Goal: Task Accomplishment & Management: Manage account settings

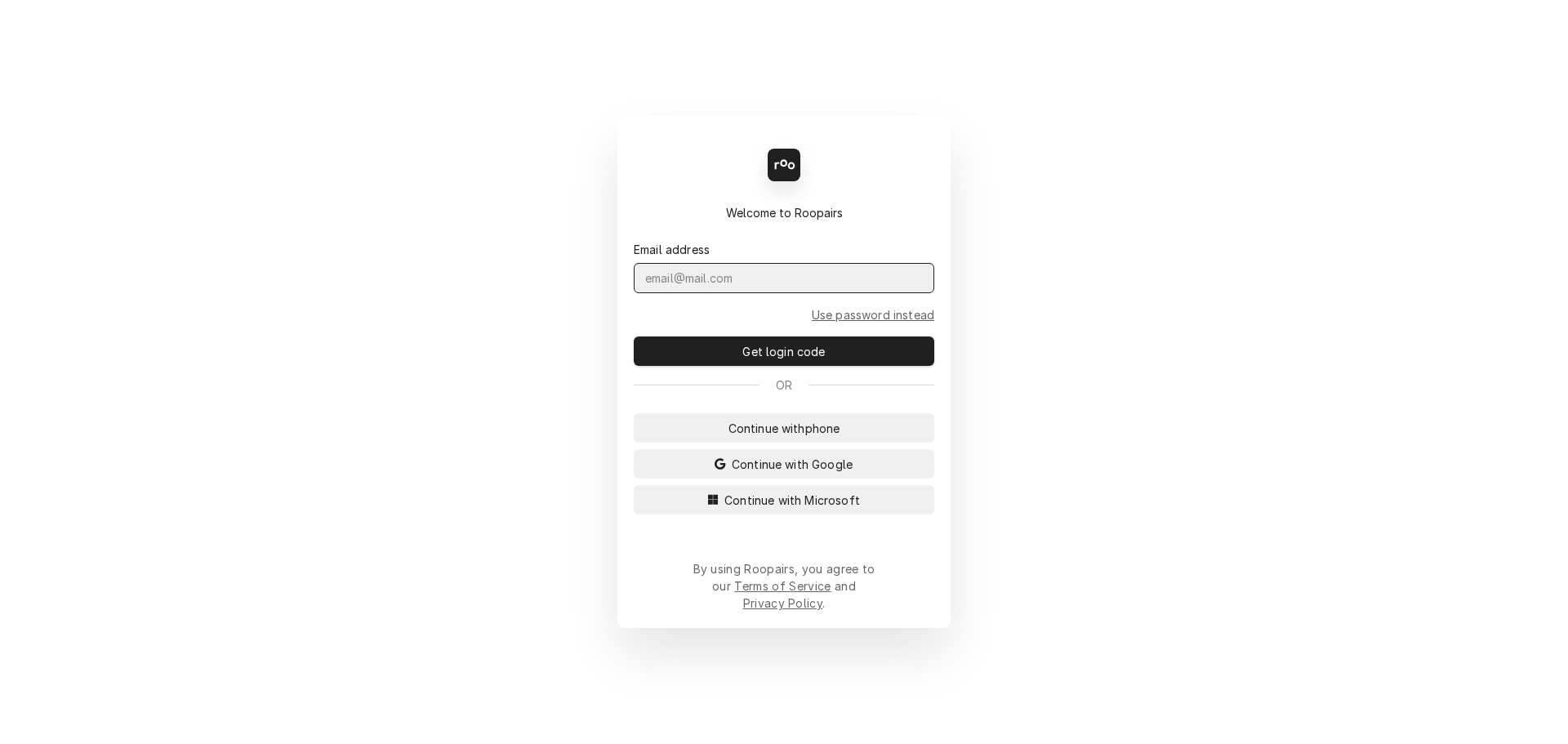
click at [692, 293] on input "Dynamic Content Wrapper" at bounding box center [784, 278] width 301 height 30
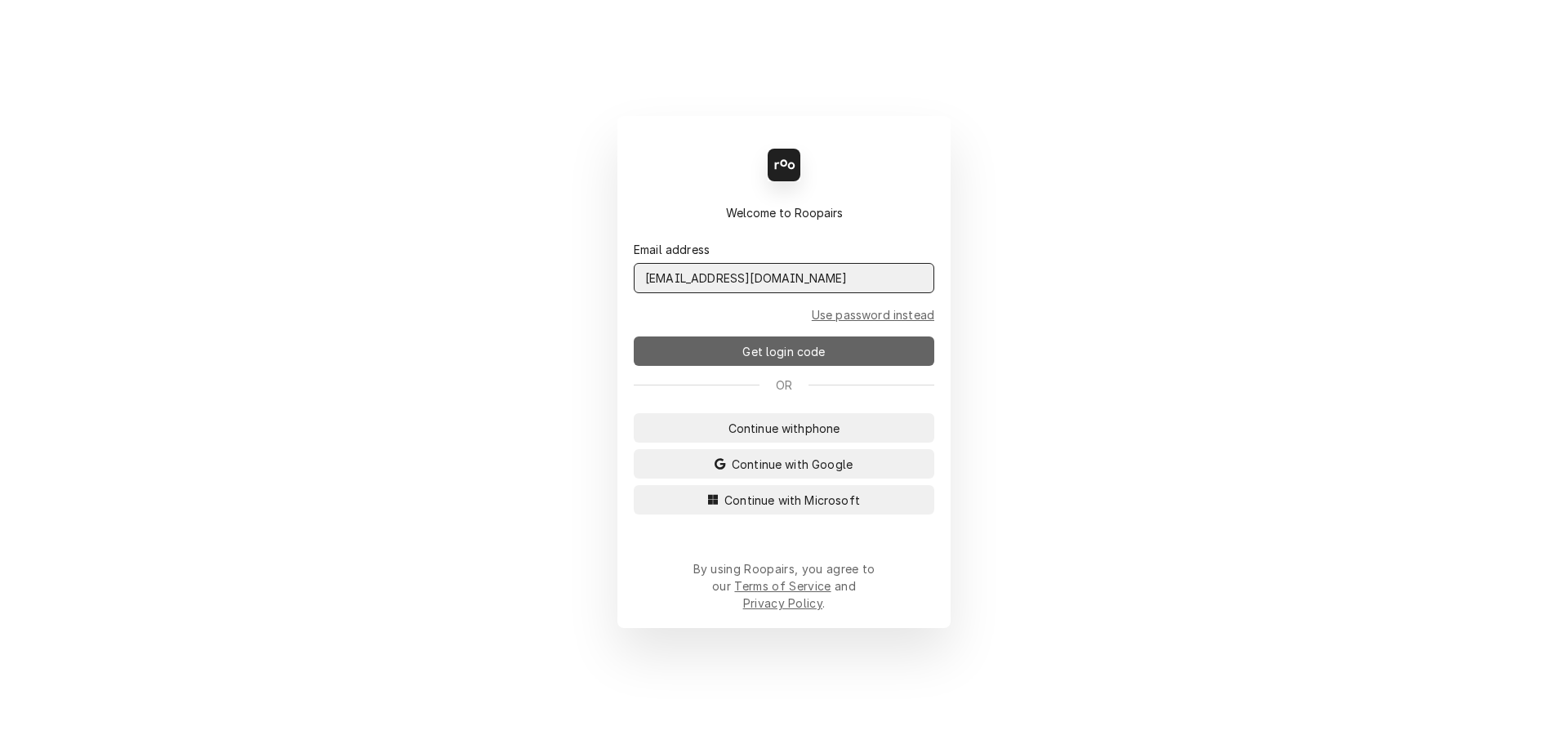
type input "[EMAIL_ADDRESS][DOMAIN_NAME]"
click at [735, 365] on button "Get login code" at bounding box center [784, 351] width 301 height 30
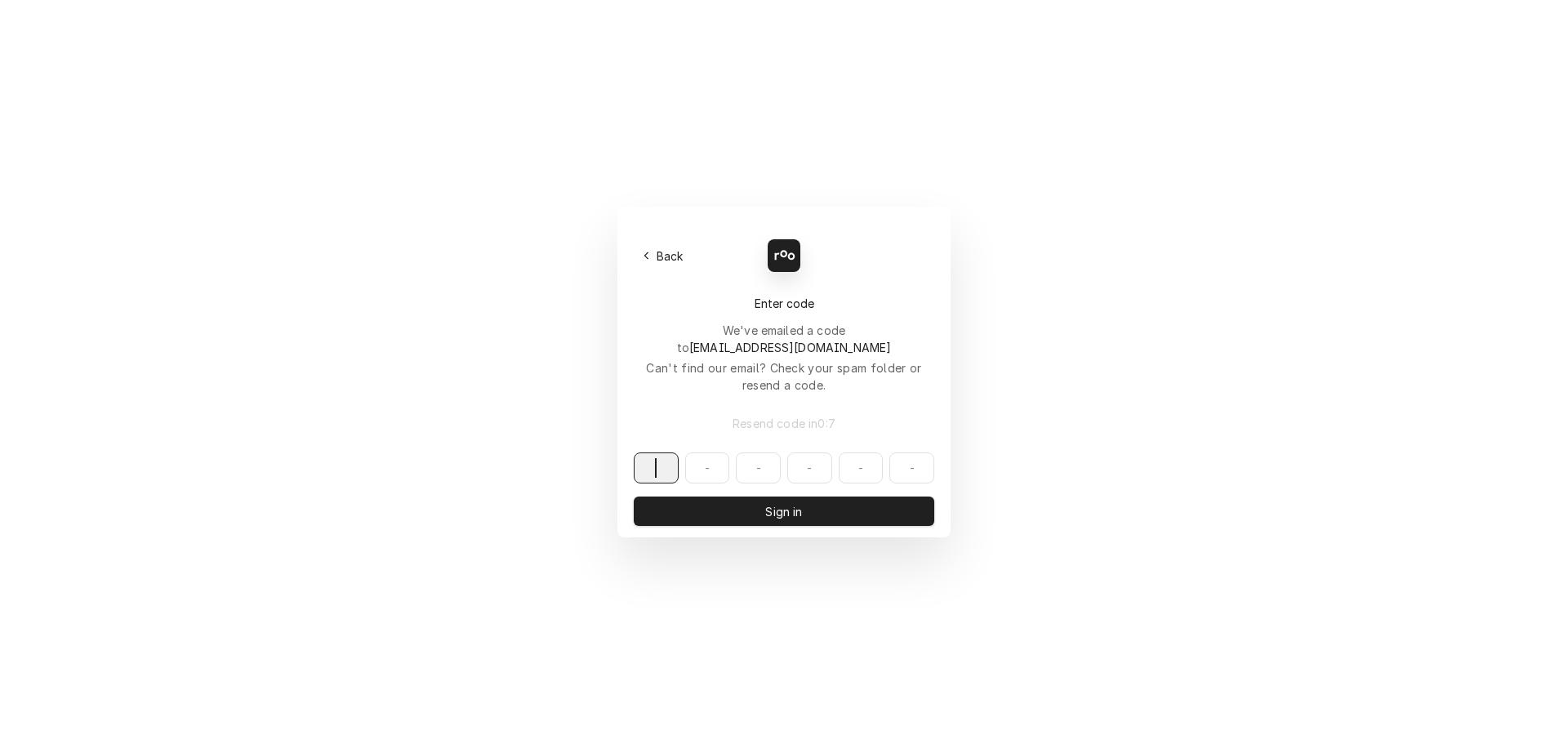
paste input "900048"
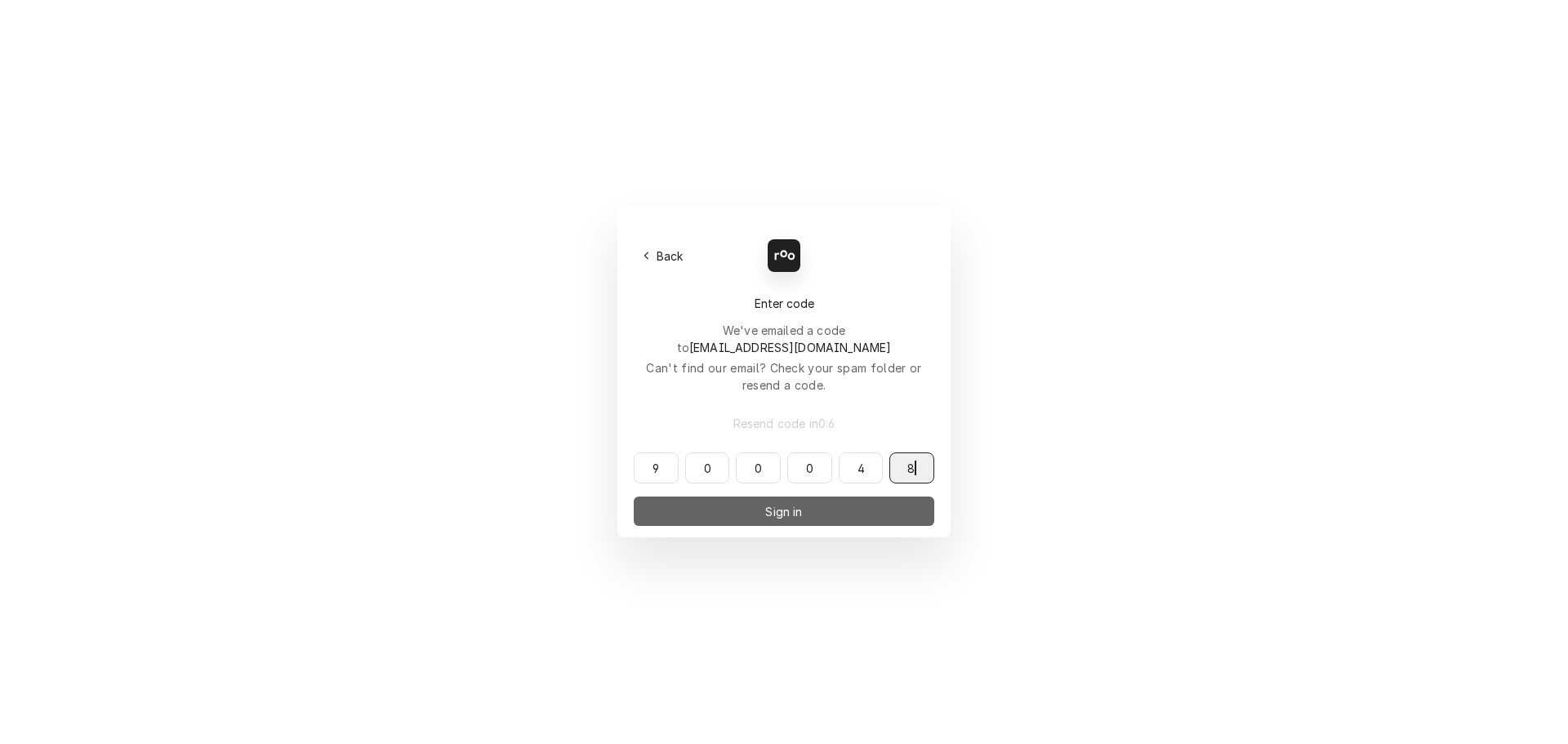
type input "900048"
click at [736, 496] on button "Sign in" at bounding box center [784, 511] width 301 height 30
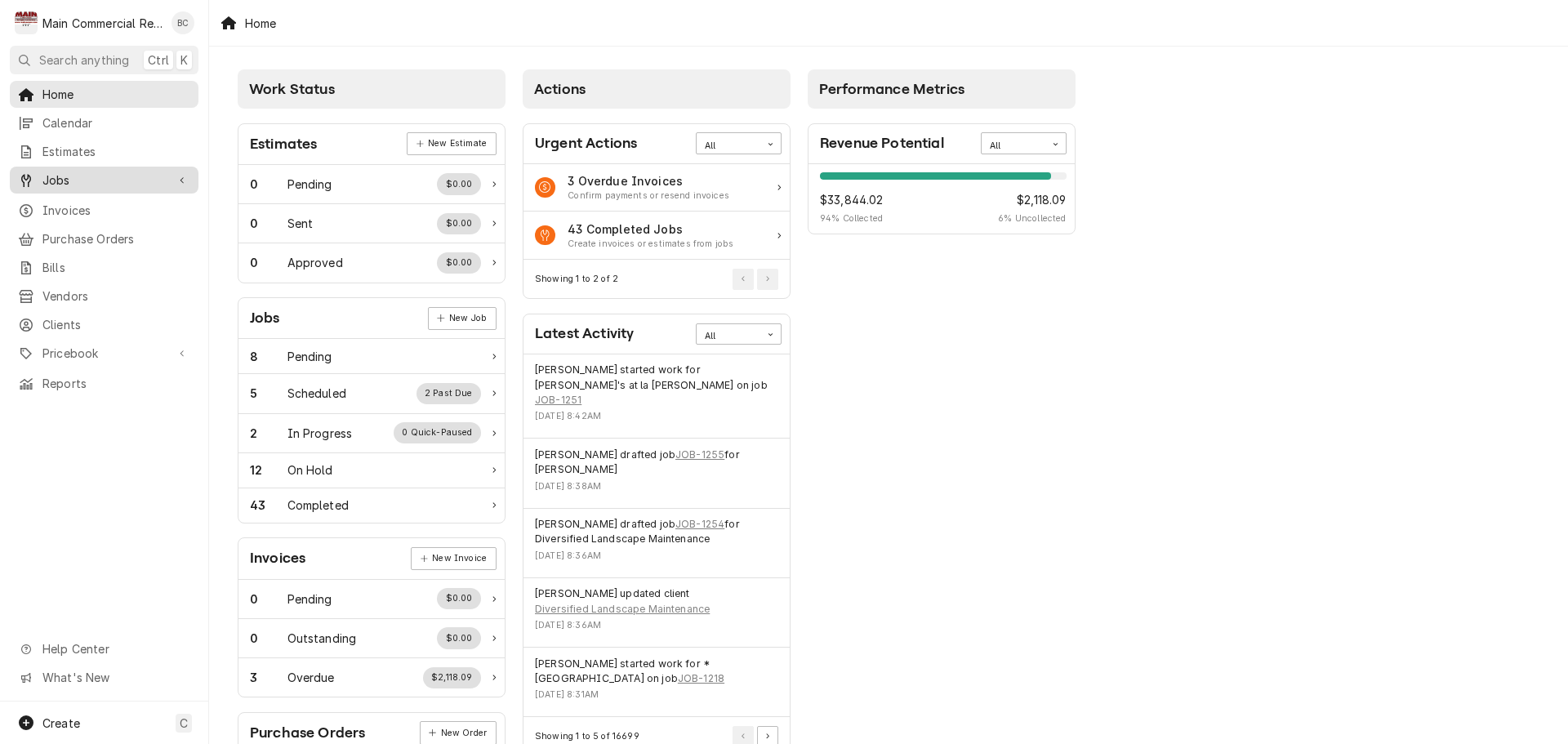
click at [99, 172] on span "Jobs" at bounding box center [103, 181] width 124 height 18
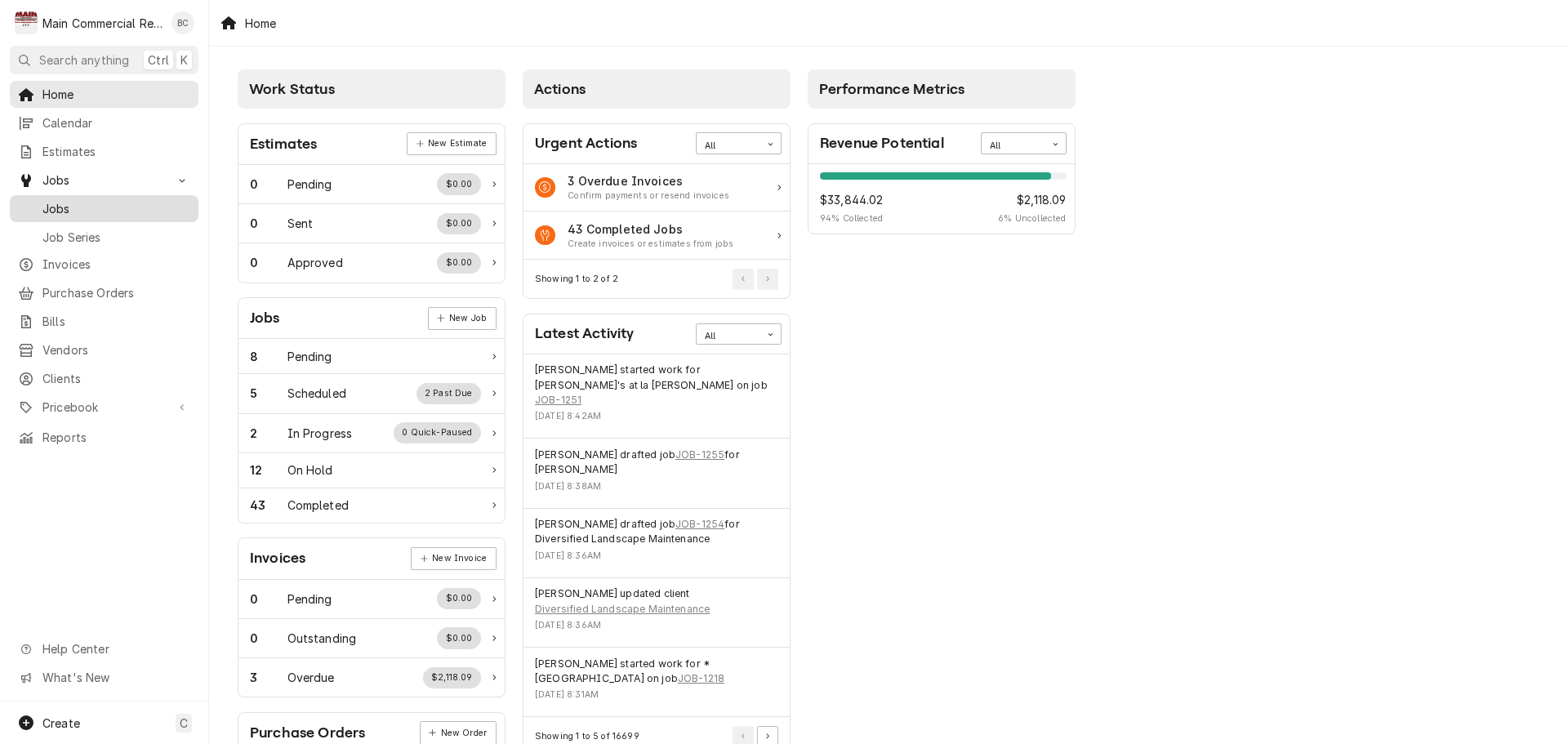
click at [87, 202] on span "Jobs" at bounding box center [116, 209] width 148 height 18
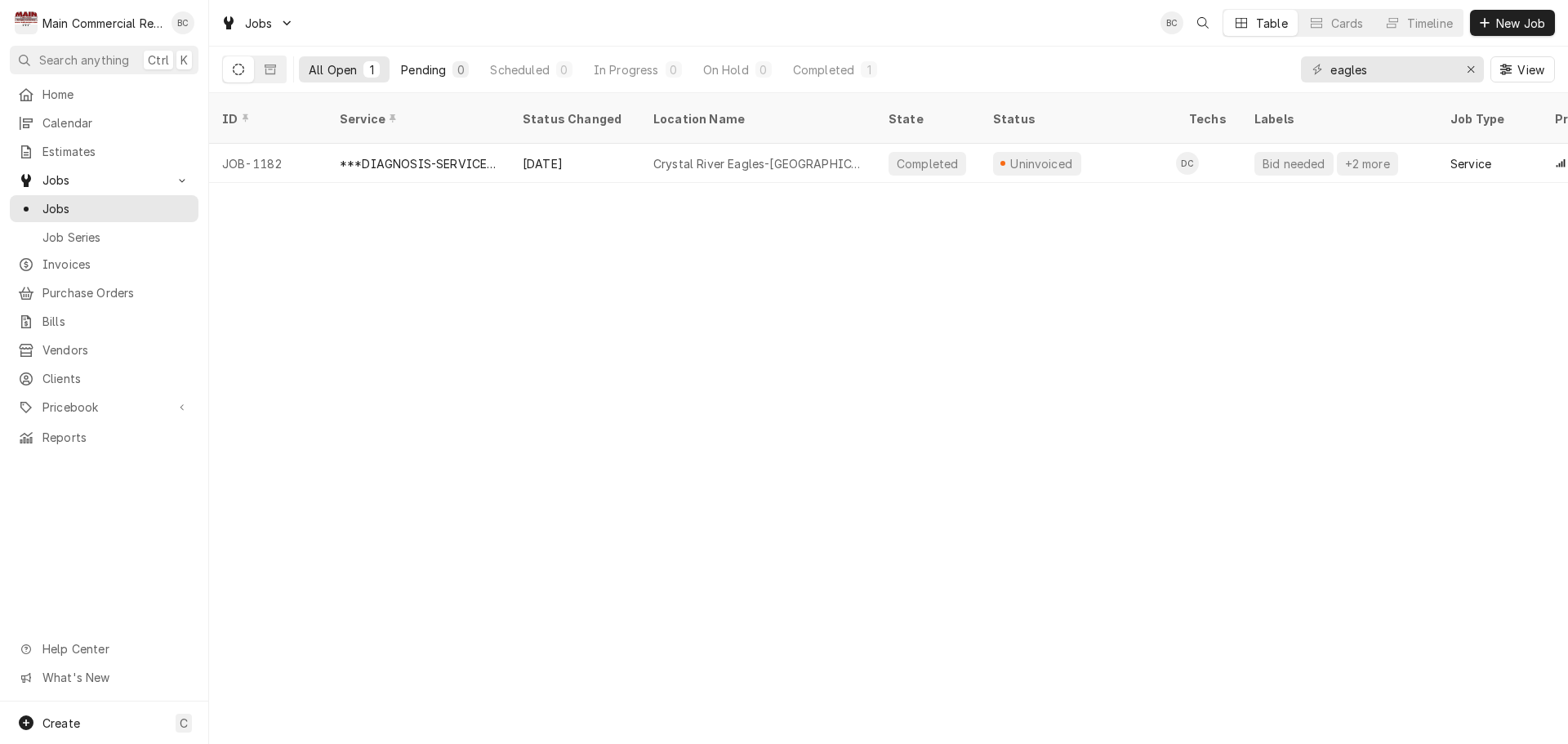
click at [426, 67] on div "Pending" at bounding box center [422, 70] width 45 height 18
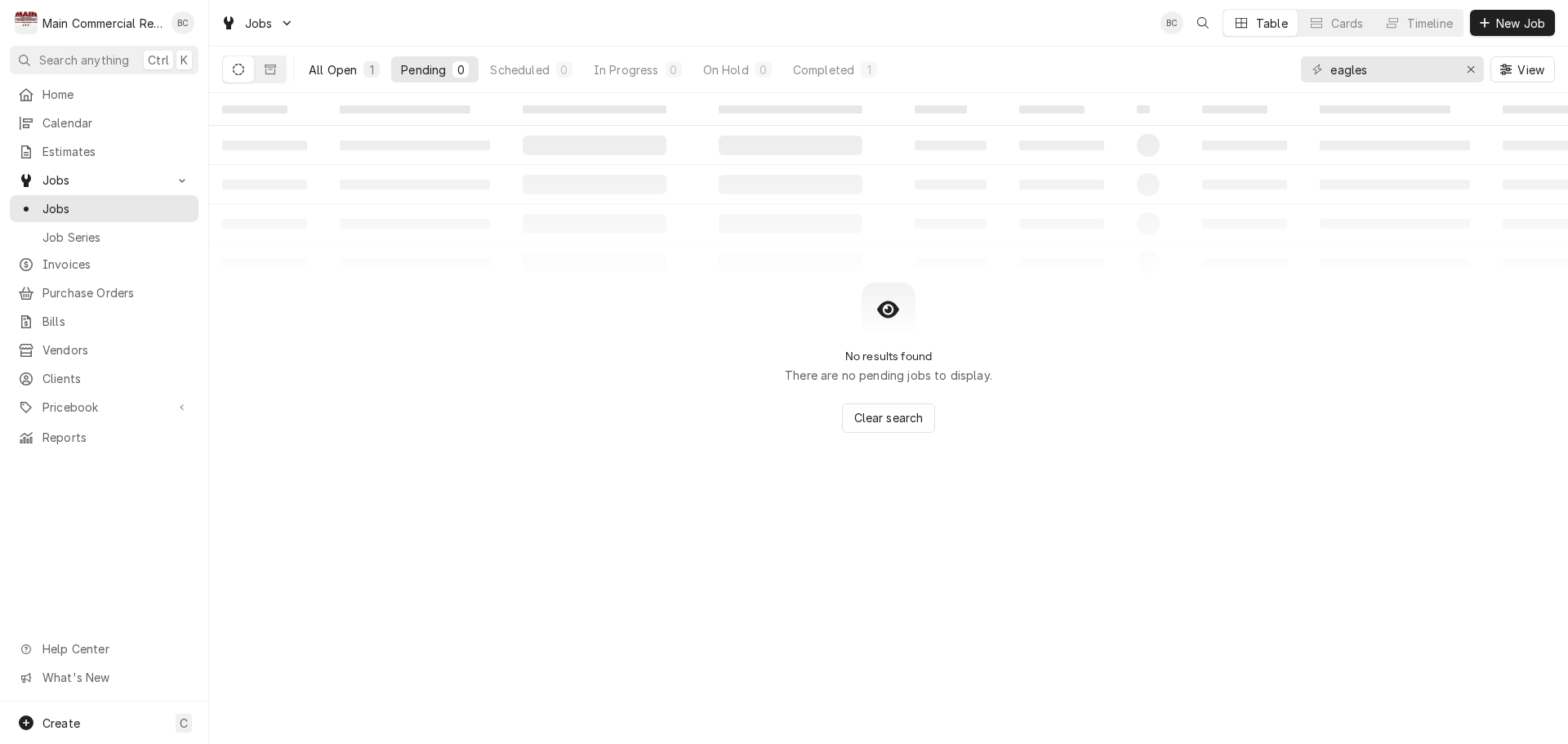
click at [333, 68] on div "All Open" at bounding box center [332, 70] width 48 height 18
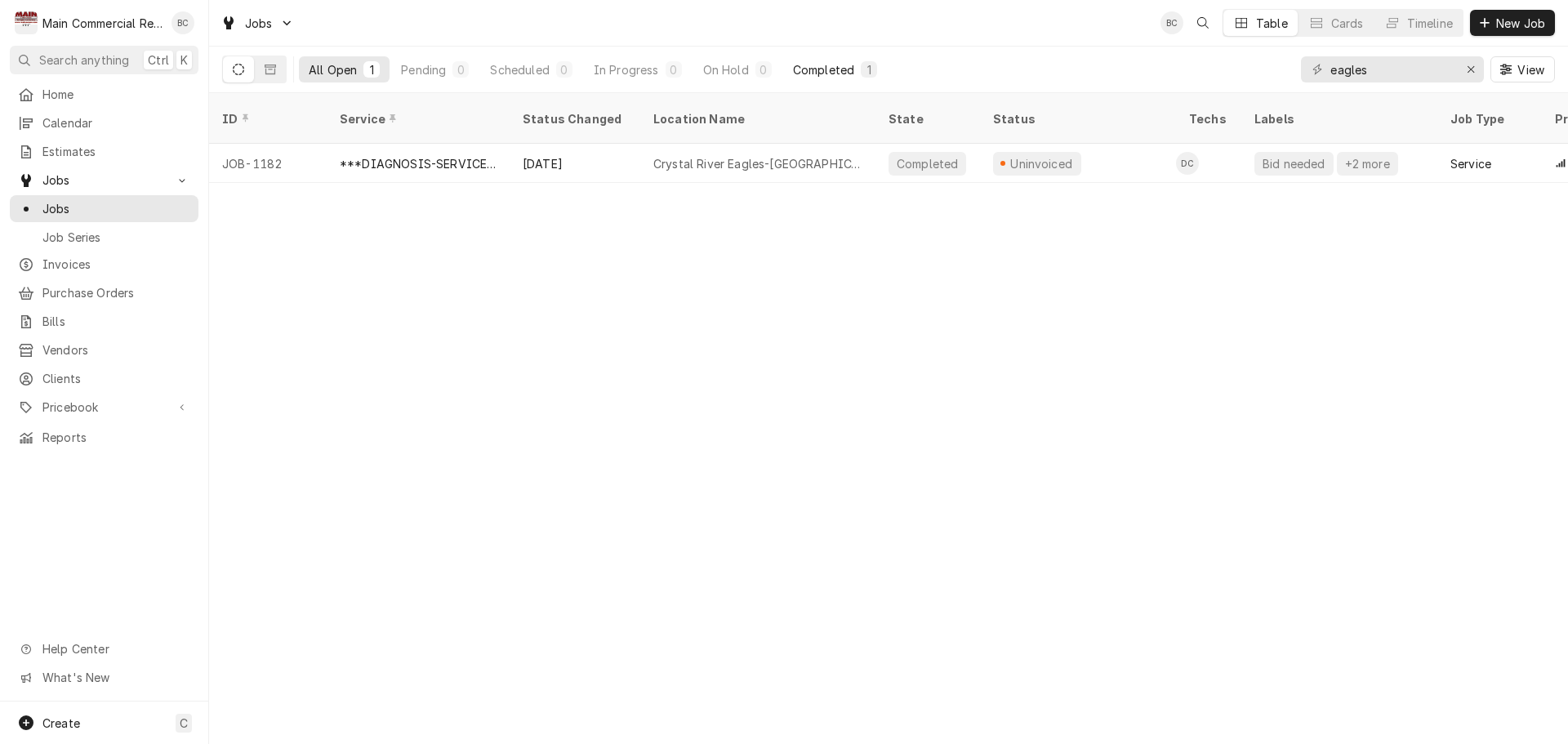
click at [830, 73] on div "Completed" at bounding box center [824, 70] width 61 height 18
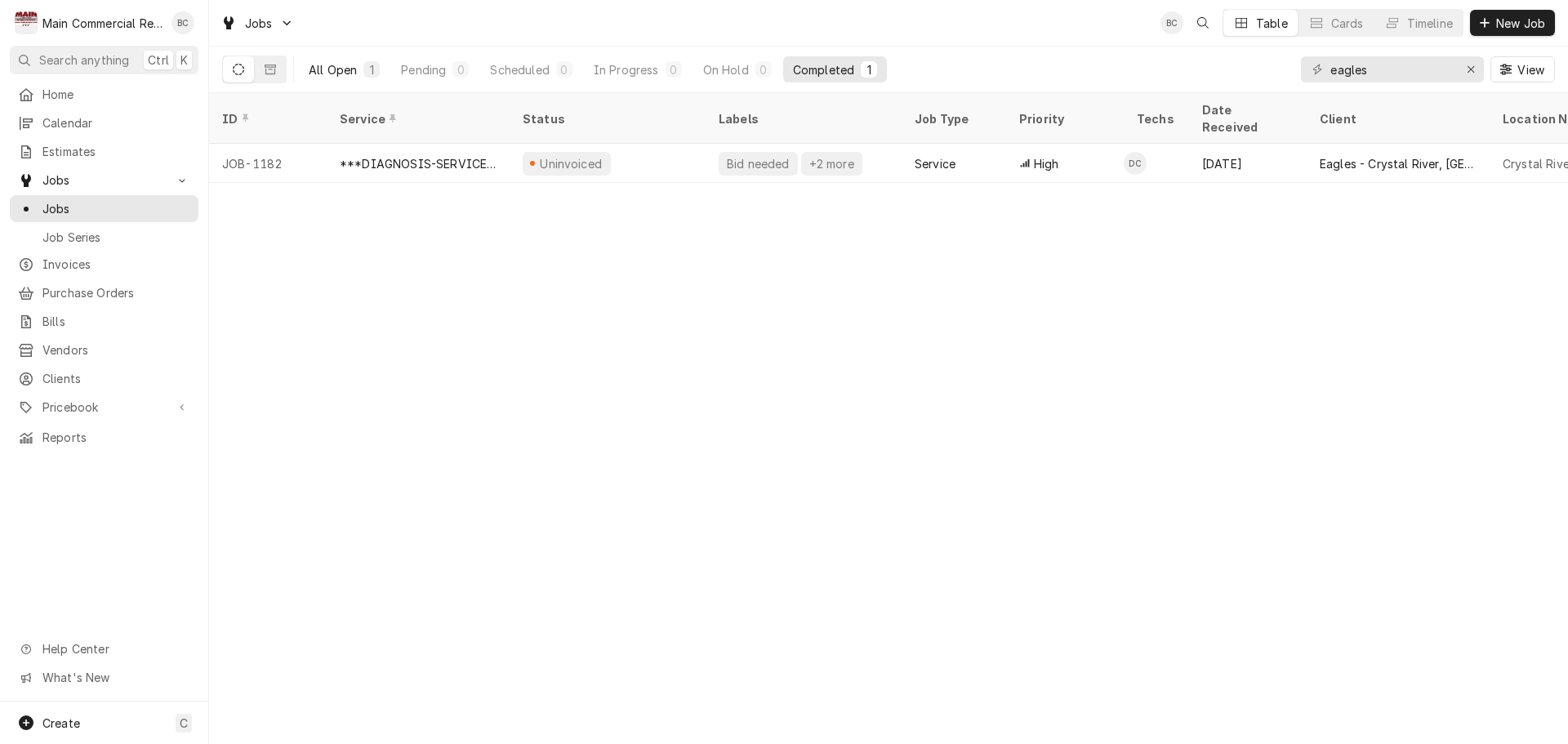
click at [322, 75] on div "All Open" at bounding box center [332, 70] width 48 height 18
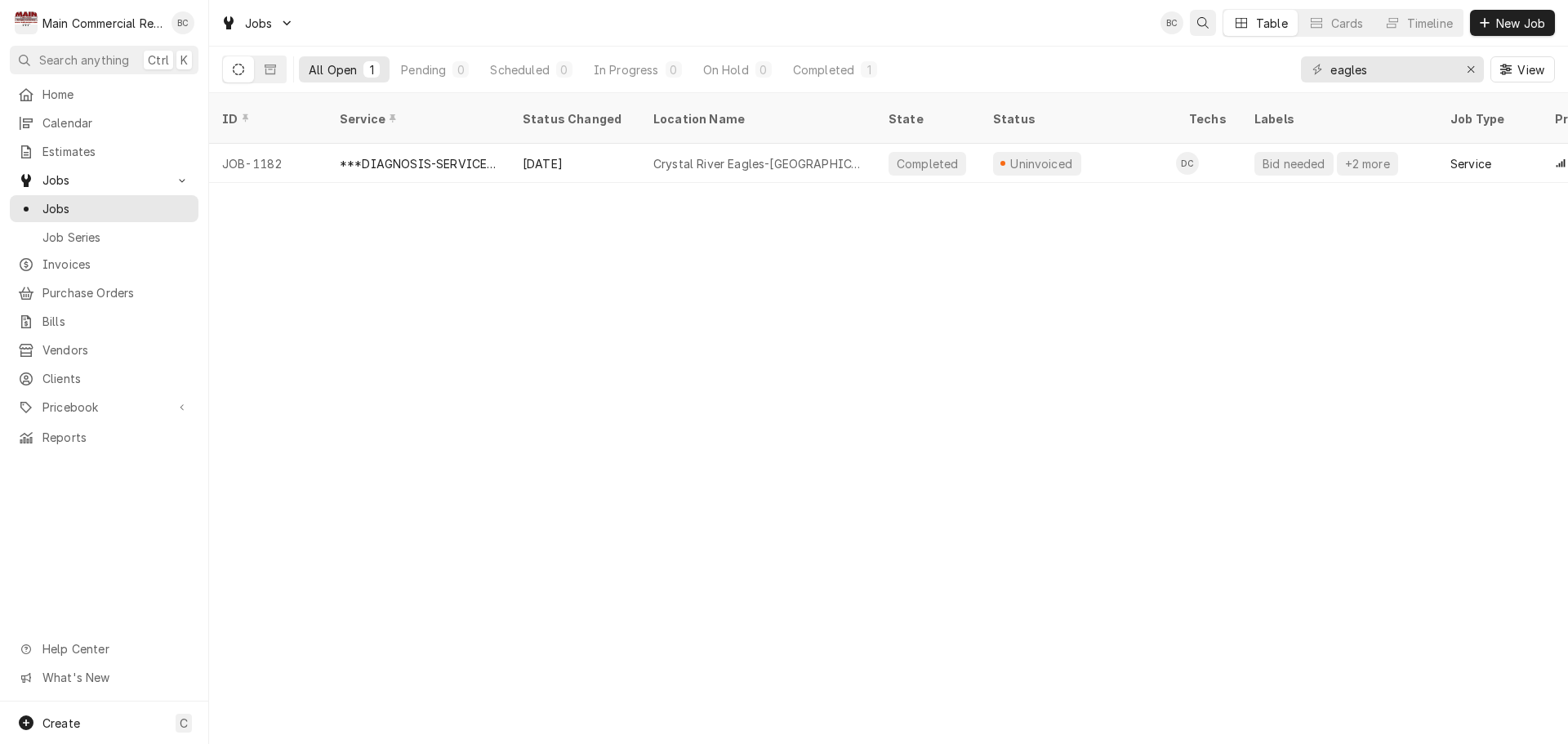
click at [1205, 20] on icon "Open search" at bounding box center [1203, 23] width 11 height 11
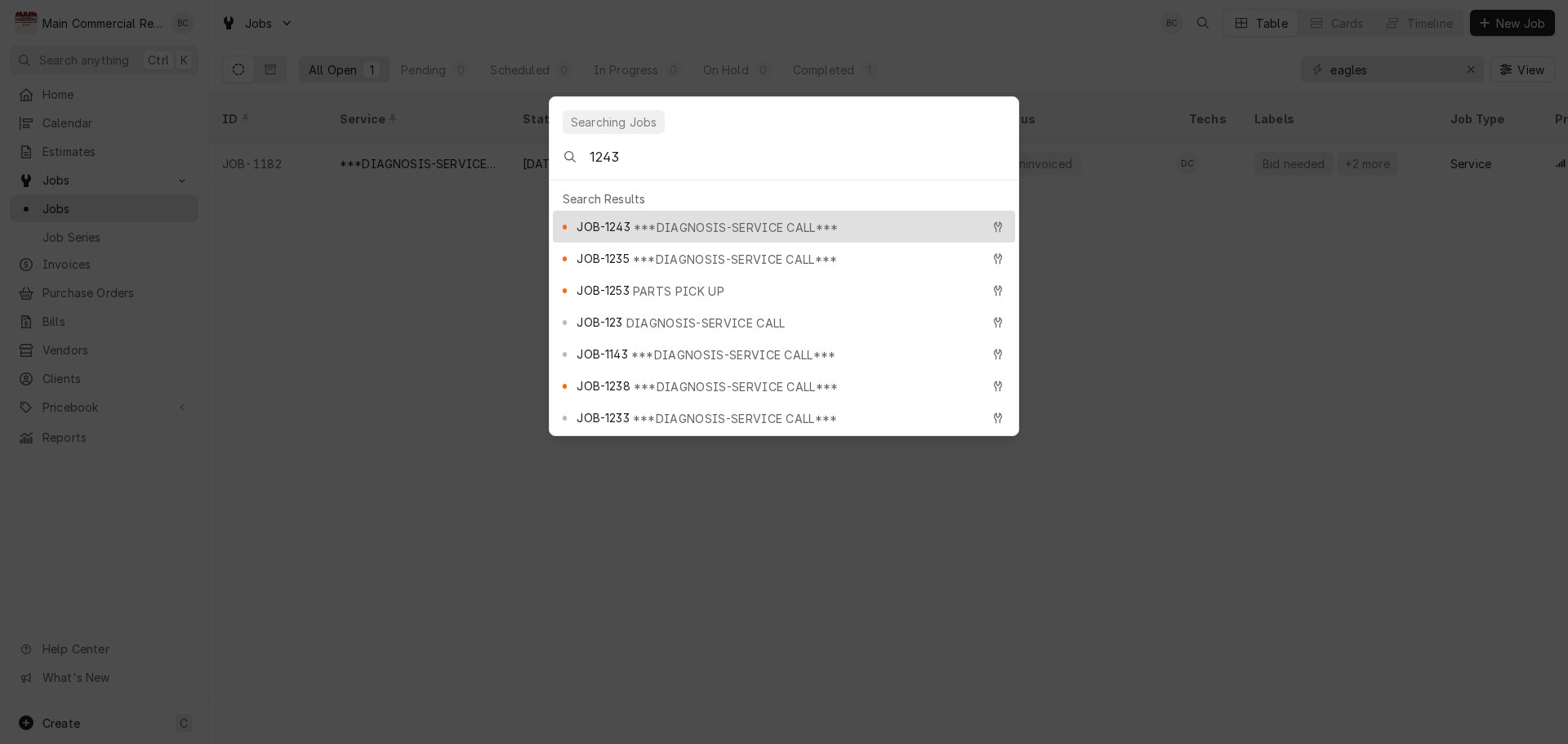
type input "1243"
click at [694, 219] on span "***DIAGNOSIS-SERVICE CALL***" at bounding box center [736, 228] width 205 height 18
